Goal: Task Accomplishment & Management: Use online tool/utility

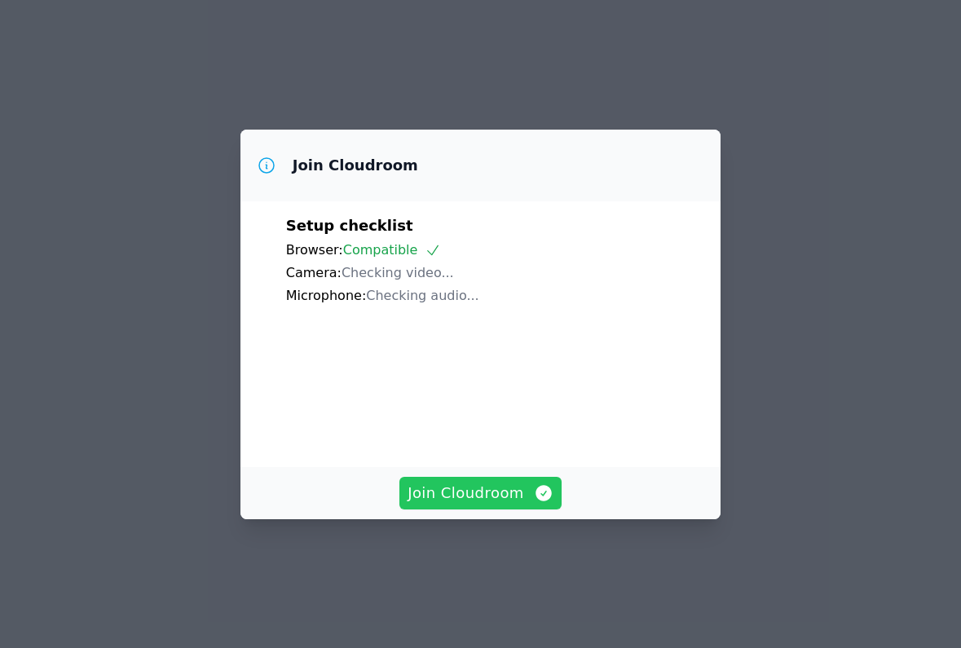
click at [489, 504] on span "Join Cloudroom" at bounding box center [480, 493] width 146 height 23
click at [472, 504] on span "Join Cloudroom" at bounding box center [480, 493] width 146 height 23
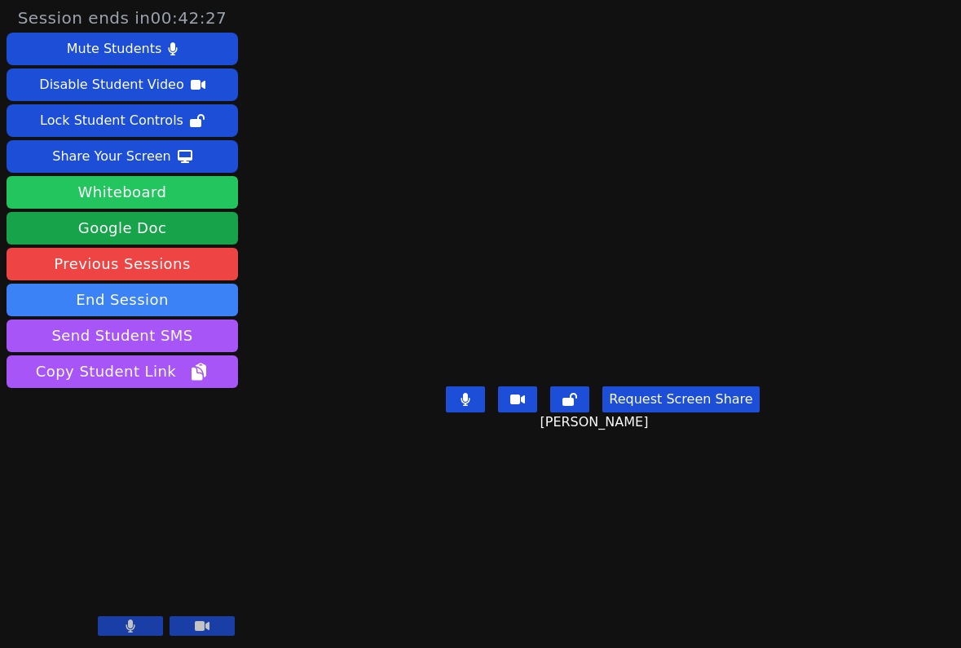
click at [159, 191] on button "Whiteboard" at bounding box center [122, 192] width 231 height 33
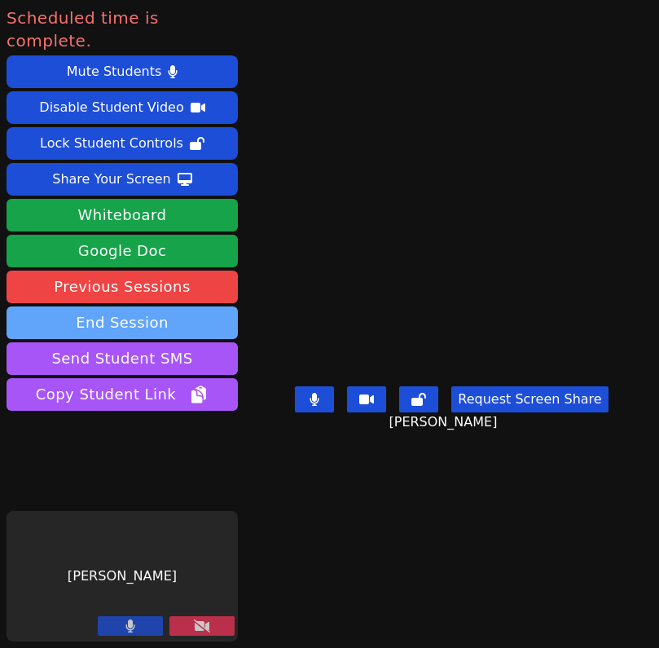
click at [129, 306] on button "End Session" at bounding box center [122, 322] width 231 height 33
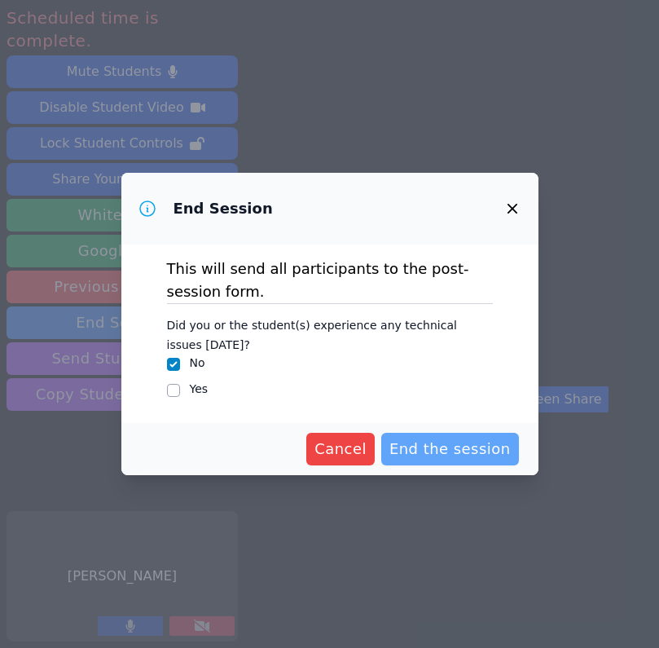
click at [457, 456] on span "End the session" at bounding box center [450, 449] width 121 height 23
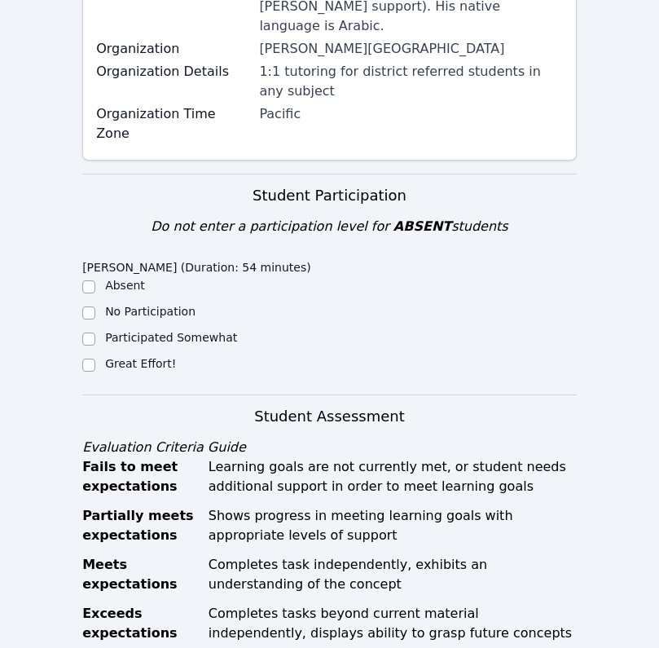
scroll to position [354, 0]
